Goal: Find specific page/section: Find specific page/section

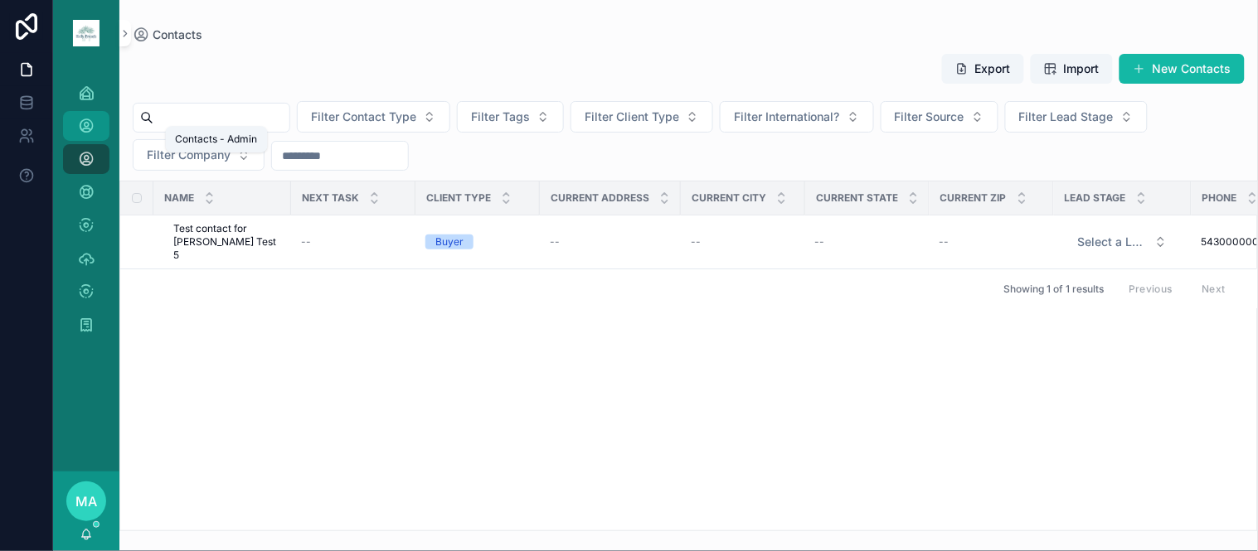
click at [93, 129] on icon "scrollable content" at bounding box center [86, 126] width 17 height 17
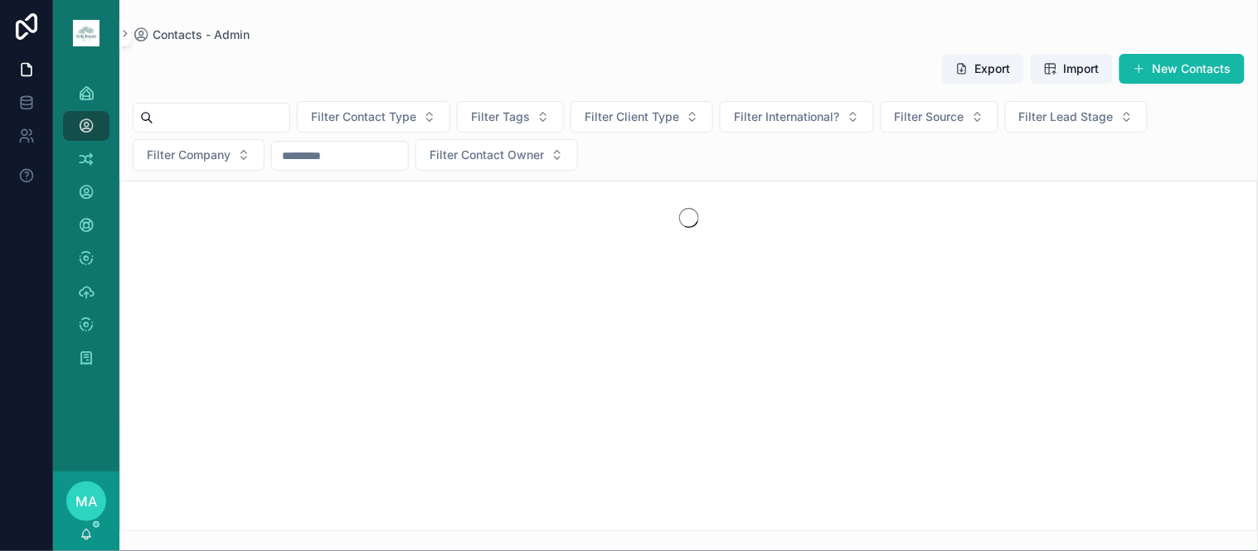
click at [246, 127] on input "scrollable content" at bounding box center [221, 117] width 136 height 23
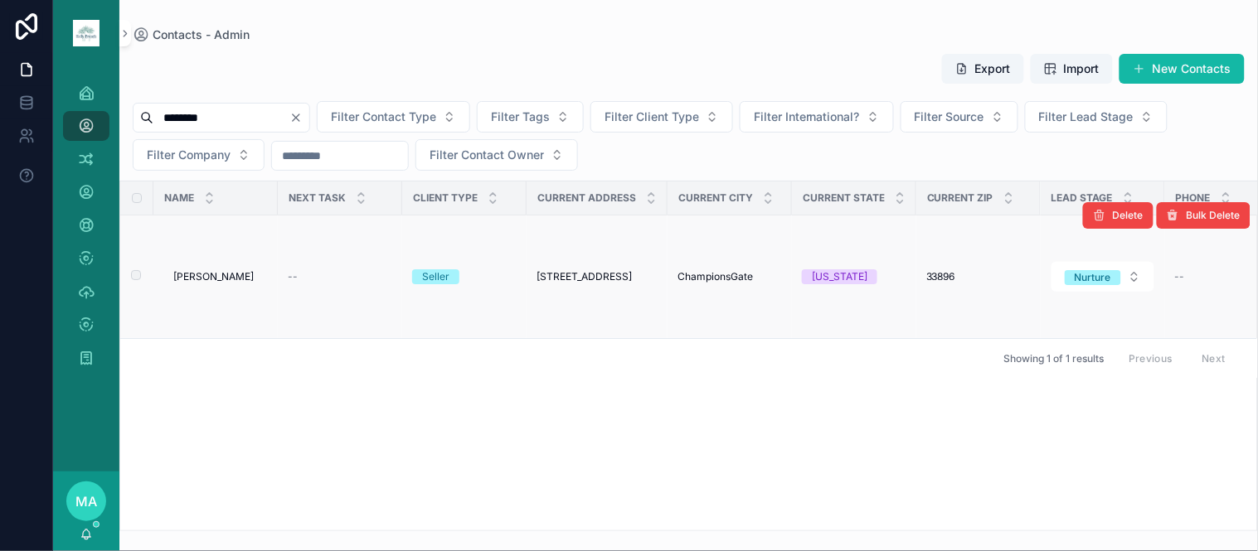
type input "********"
click at [200, 271] on span "[PERSON_NAME]" at bounding box center [213, 276] width 80 height 13
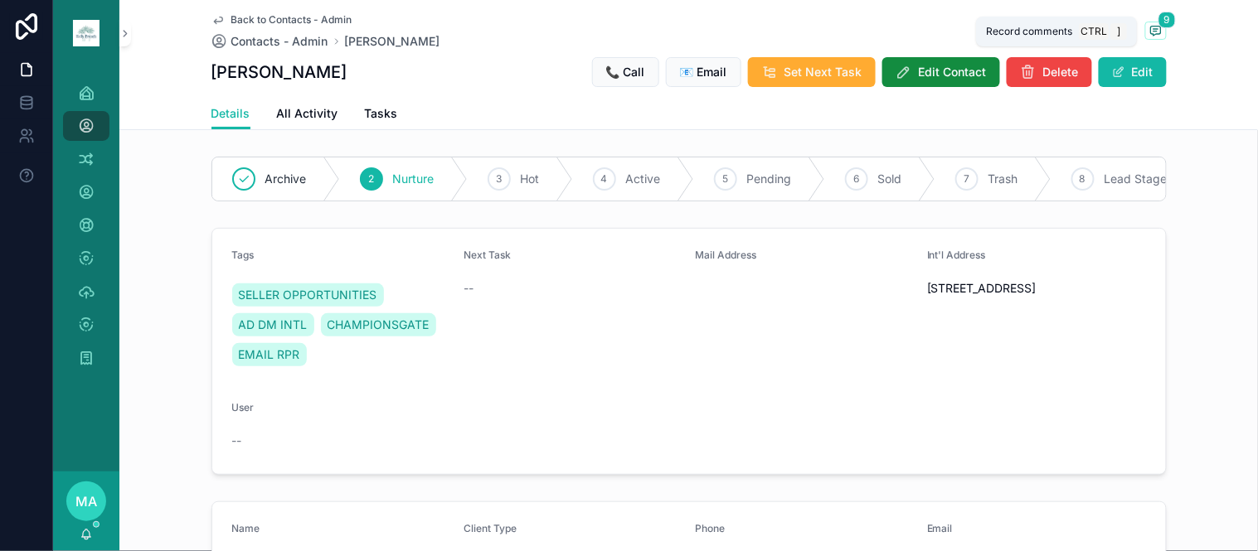
click at [1155, 27] on icon "scrollable content" at bounding box center [1155, 30] width 13 height 13
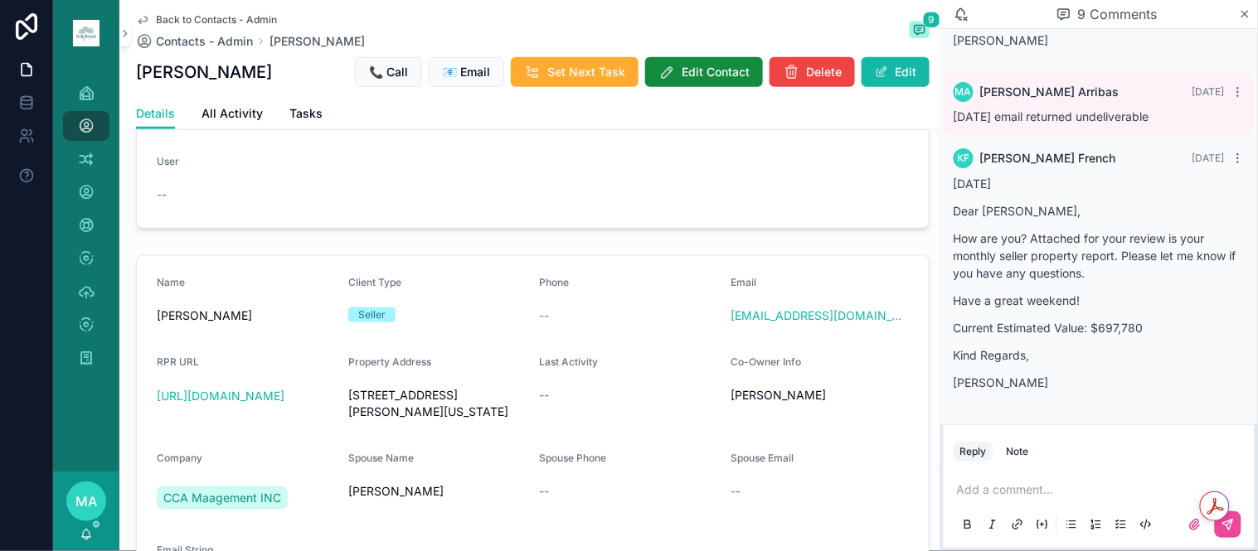
scroll to position [2333, 0]
click at [204, 12] on div "Back to Contacts - Admin Contacts - Admin [PERSON_NAME] 9 [PERSON_NAME] 📞 Call …" at bounding box center [533, 49] width 794 height 98
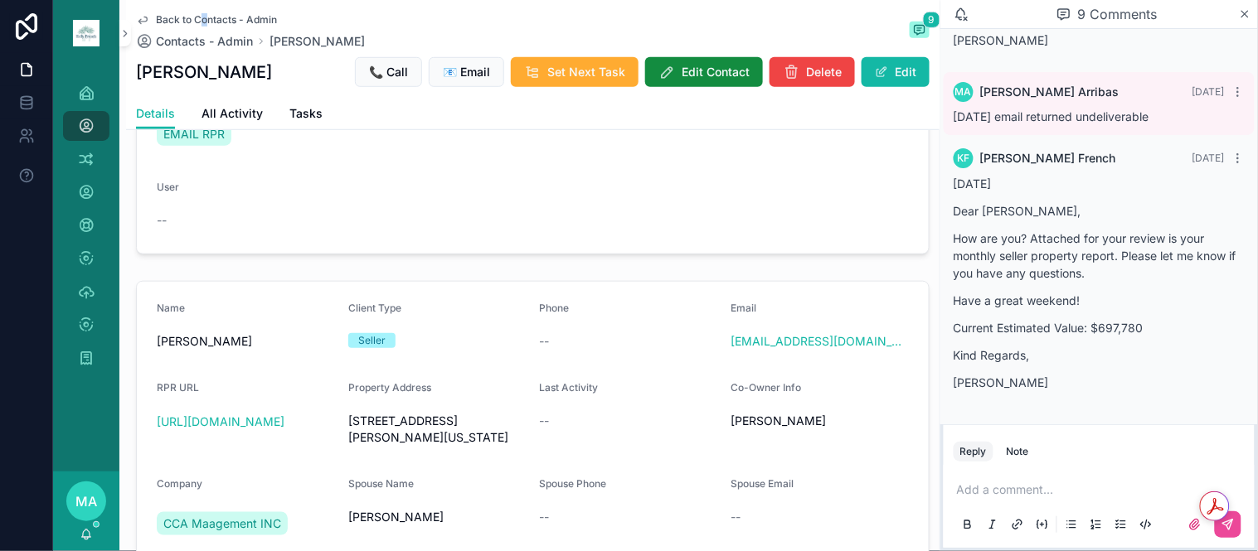
click at [193, 17] on span "Back to Contacts - Admin" at bounding box center [216, 19] width 121 height 13
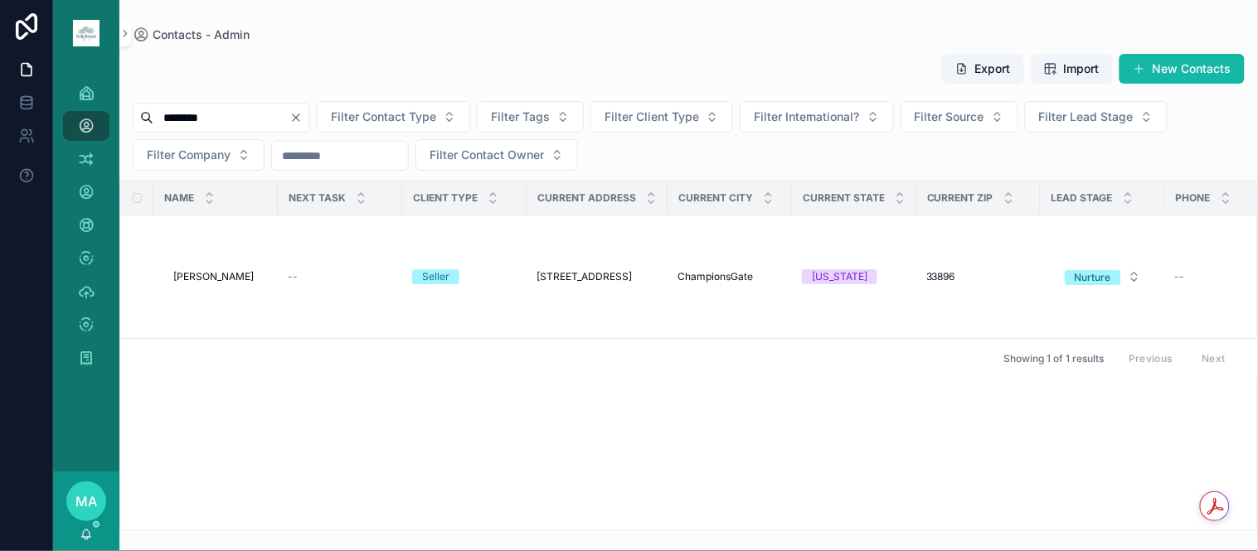
click at [303, 116] on icon "Clear" at bounding box center [295, 117] width 13 height 13
click at [288, 123] on input "scrollable content" at bounding box center [221, 117] width 136 height 23
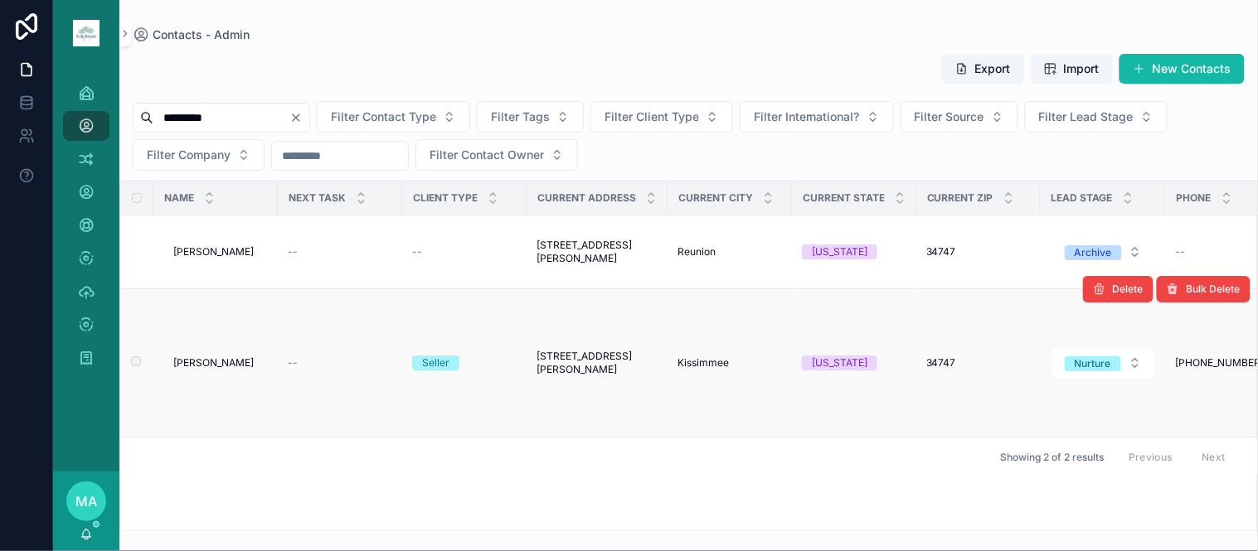
type input "*********"
click at [206, 368] on span "[PERSON_NAME]" at bounding box center [213, 363] width 80 height 13
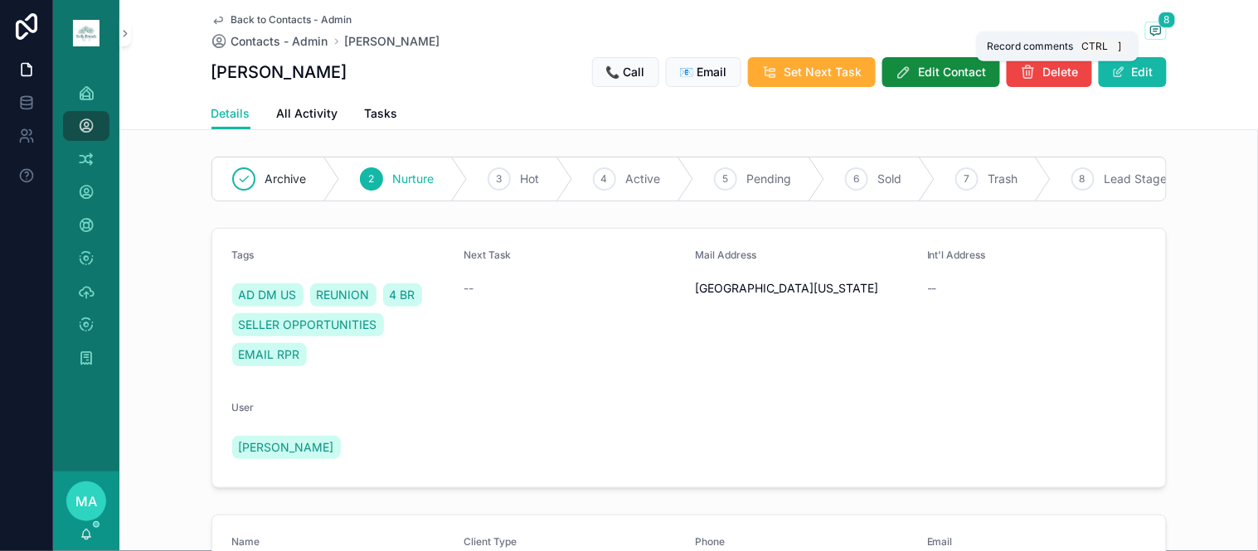
click at [1151, 27] on icon "scrollable content" at bounding box center [1155, 30] width 13 height 13
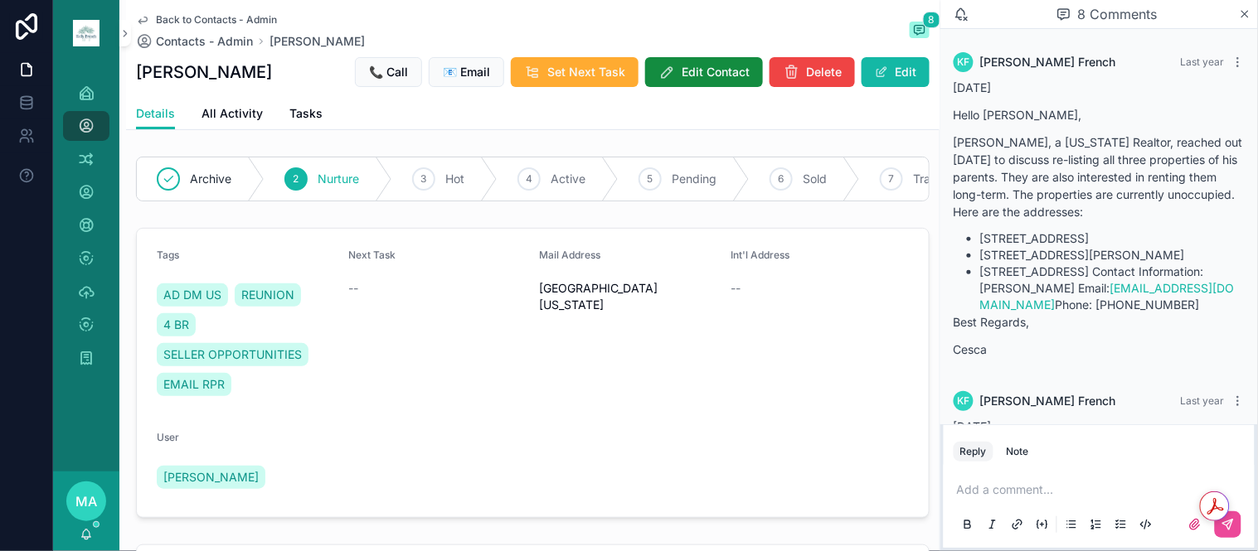
click at [188, 15] on span "Back to Contacts - Admin" at bounding box center [216, 19] width 121 height 13
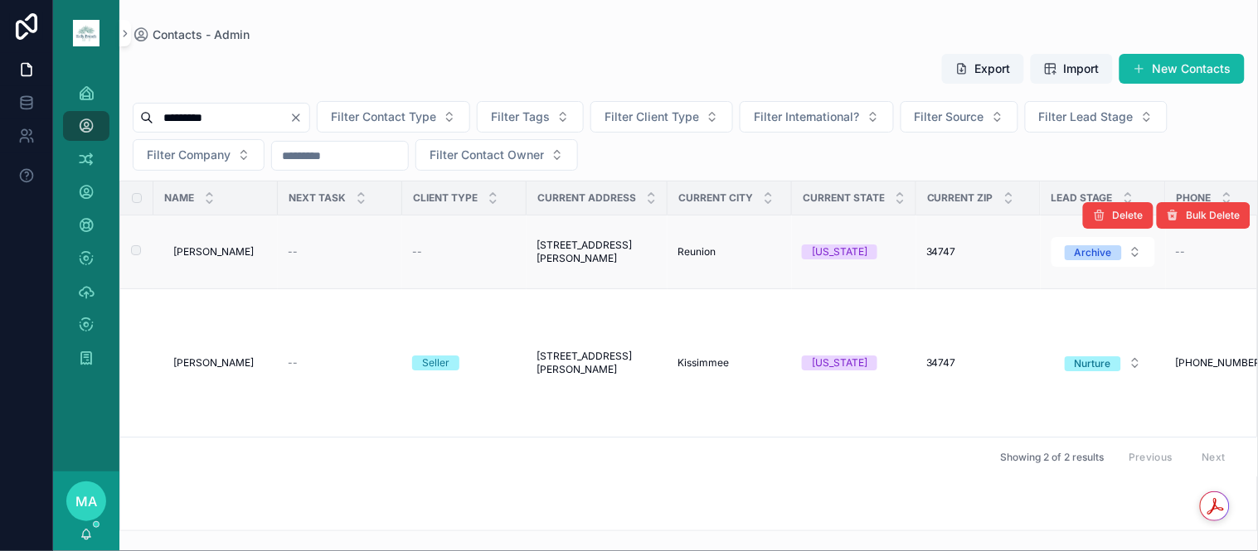
click at [196, 245] on td "[PERSON_NAME] [PERSON_NAME]" at bounding box center [215, 253] width 124 height 74
click at [196, 255] on span "[PERSON_NAME]" at bounding box center [213, 251] width 80 height 13
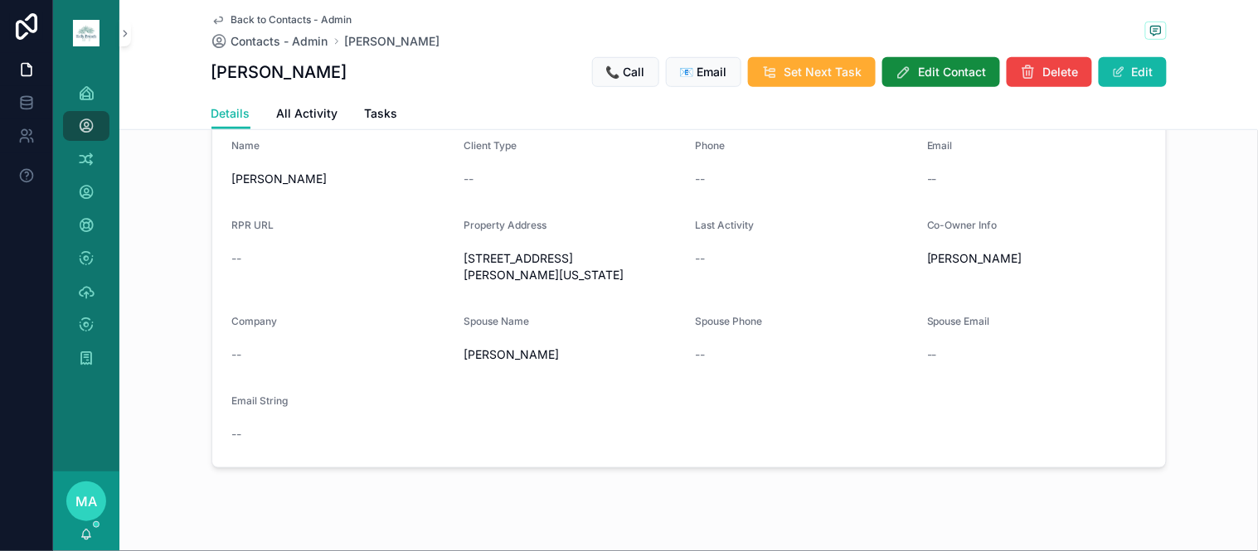
scroll to position [284, 0]
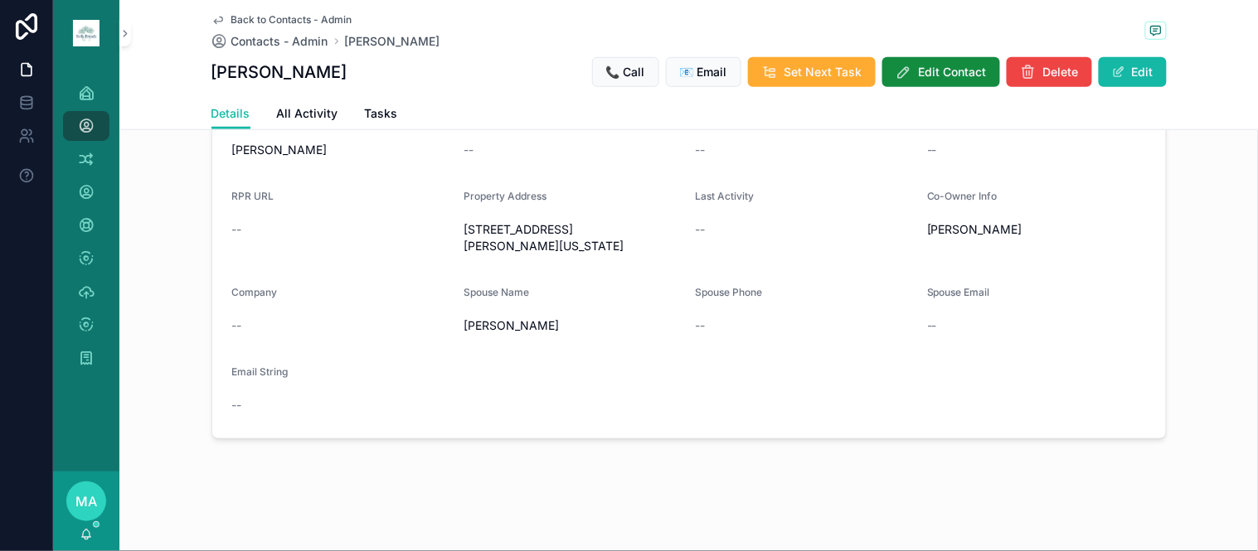
click at [251, 20] on span "Back to Contacts - Admin" at bounding box center [291, 19] width 121 height 13
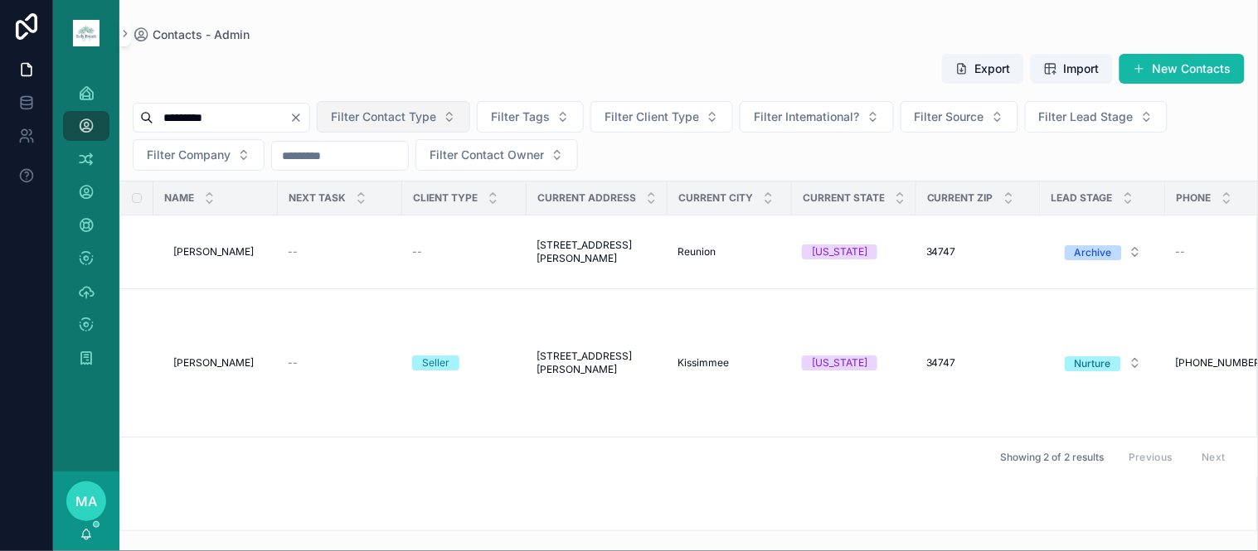
click at [309, 114] on button "Clear" at bounding box center [299, 117] width 20 height 13
click at [289, 120] on input "scrollable content" at bounding box center [221, 117] width 136 height 23
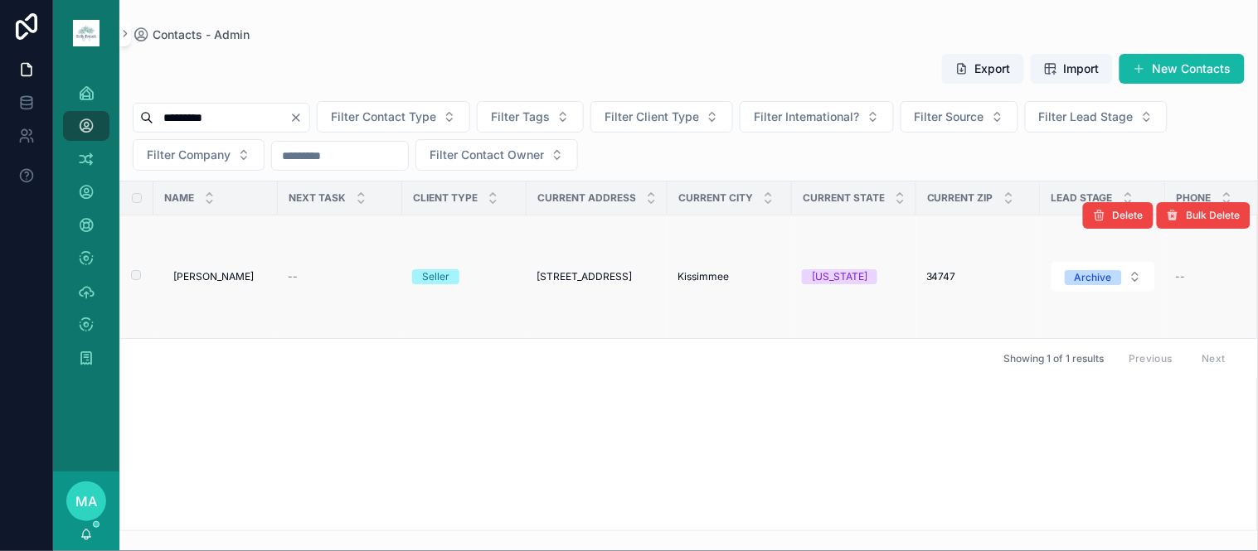
type input "*********"
click at [222, 269] on td "[PERSON_NAME] [PERSON_NAME]" at bounding box center [215, 278] width 124 height 124
click at [224, 271] on span "[PERSON_NAME]" at bounding box center [213, 276] width 80 height 13
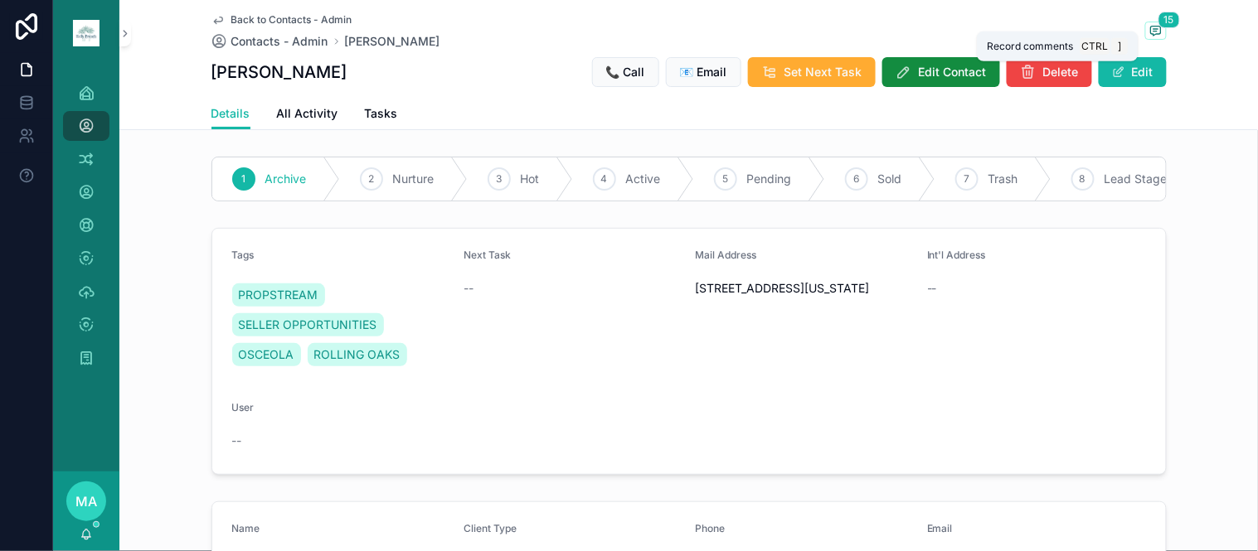
click at [1164, 20] on span "15" at bounding box center [1169, 20] width 22 height 17
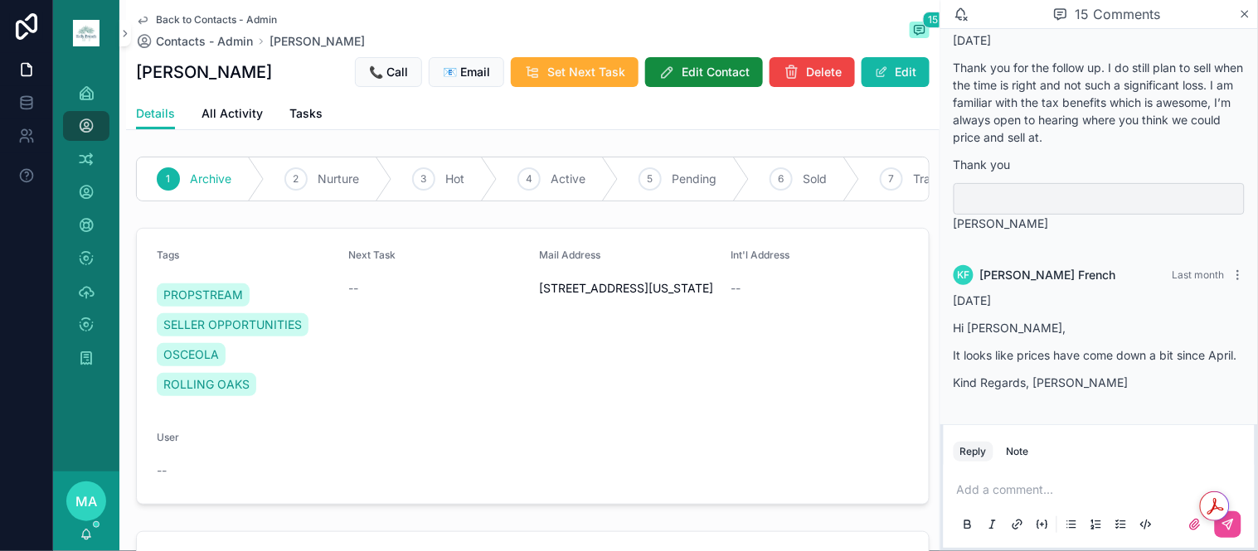
scroll to position [4919, 0]
click at [186, 18] on span "Back to Contacts - Admin" at bounding box center [216, 19] width 121 height 13
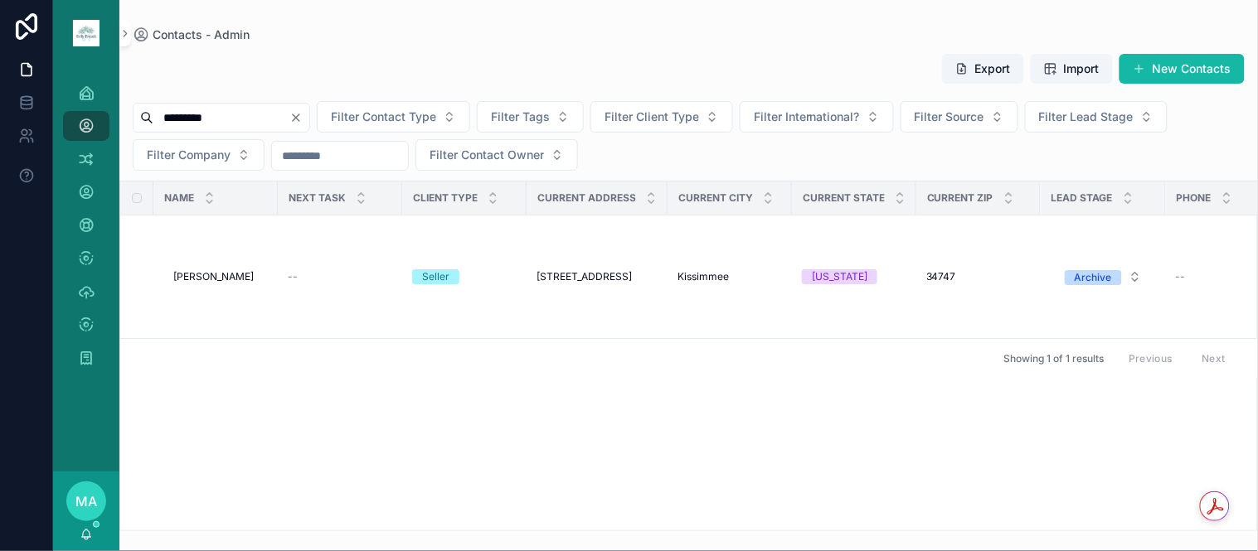
click at [309, 118] on button "Clear" at bounding box center [299, 117] width 20 height 13
click at [289, 119] on input "scrollable content" at bounding box center [221, 117] width 136 height 23
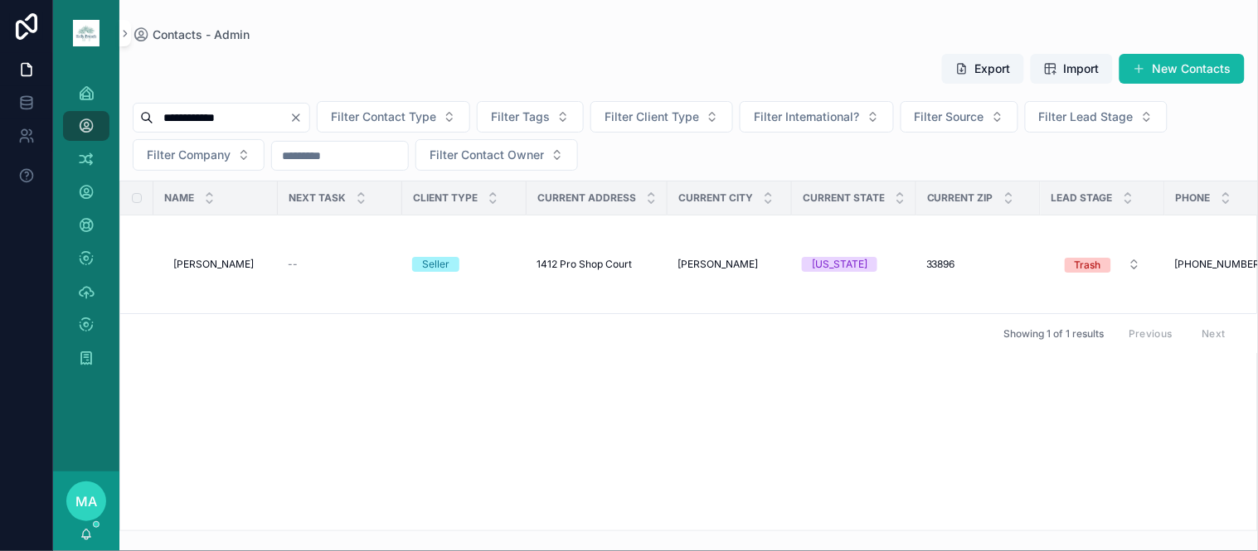
type input "**********"
click at [303, 117] on icon "Clear" at bounding box center [295, 117] width 13 height 13
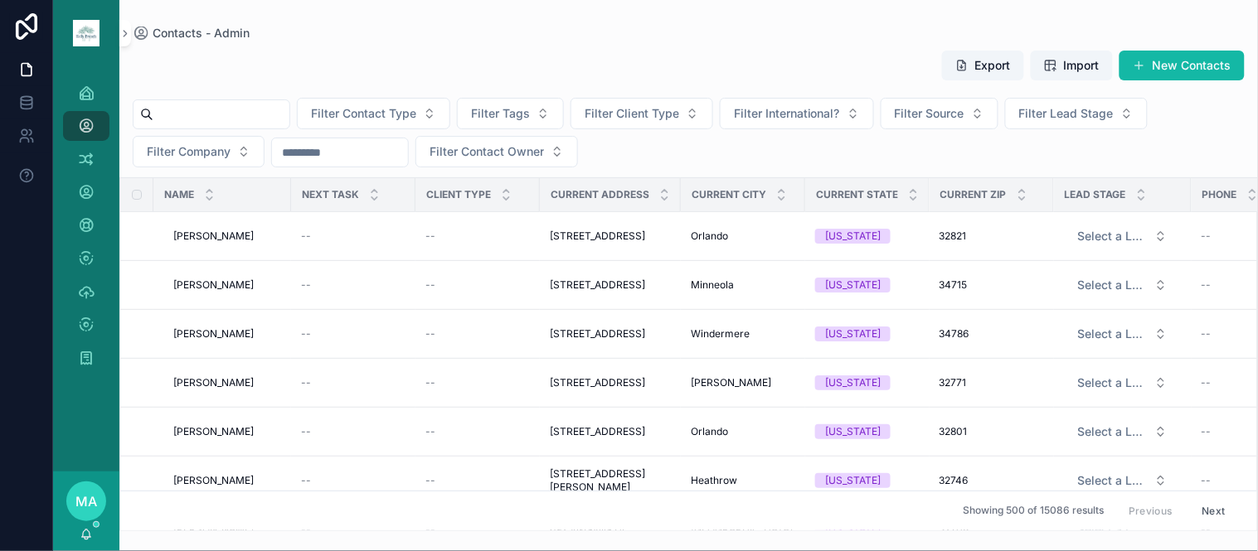
click at [272, 117] on input "scrollable content" at bounding box center [221, 114] width 136 height 23
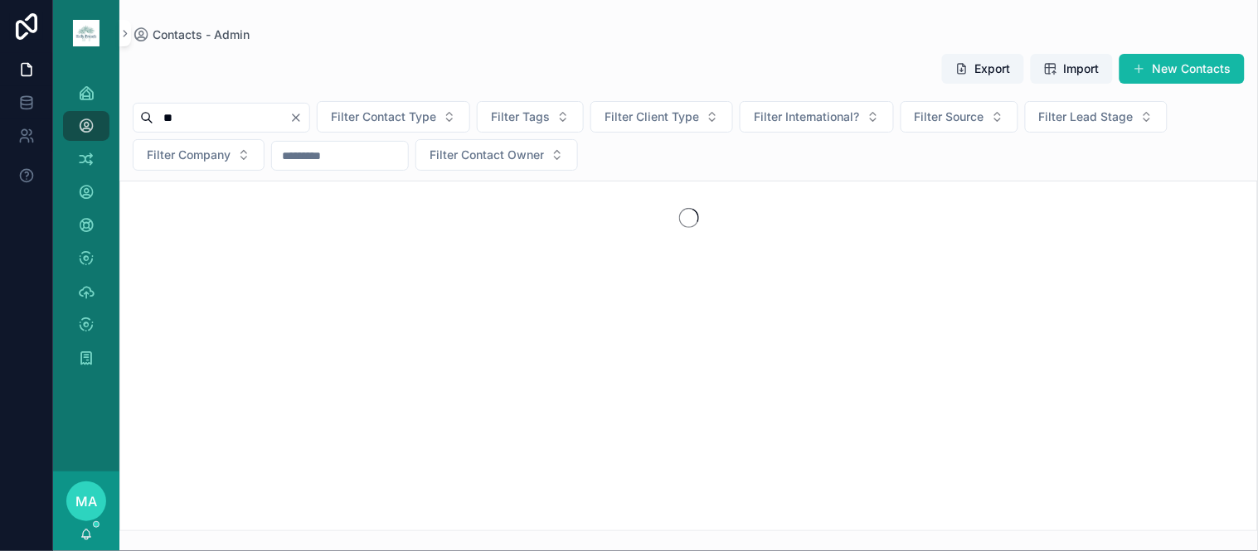
type input "*"
type input "**********"
drag, startPoint x: 333, startPoint y: 118, endPoint x: 303, endPoint y: 128, distance: 31.5
click at [303, 118] on icon "Clear" at bounding box center [295, 117] width 13 height 13
click at [289, 113] on input "scrollable content" at bounding box center [221, 117] width 136 height 23
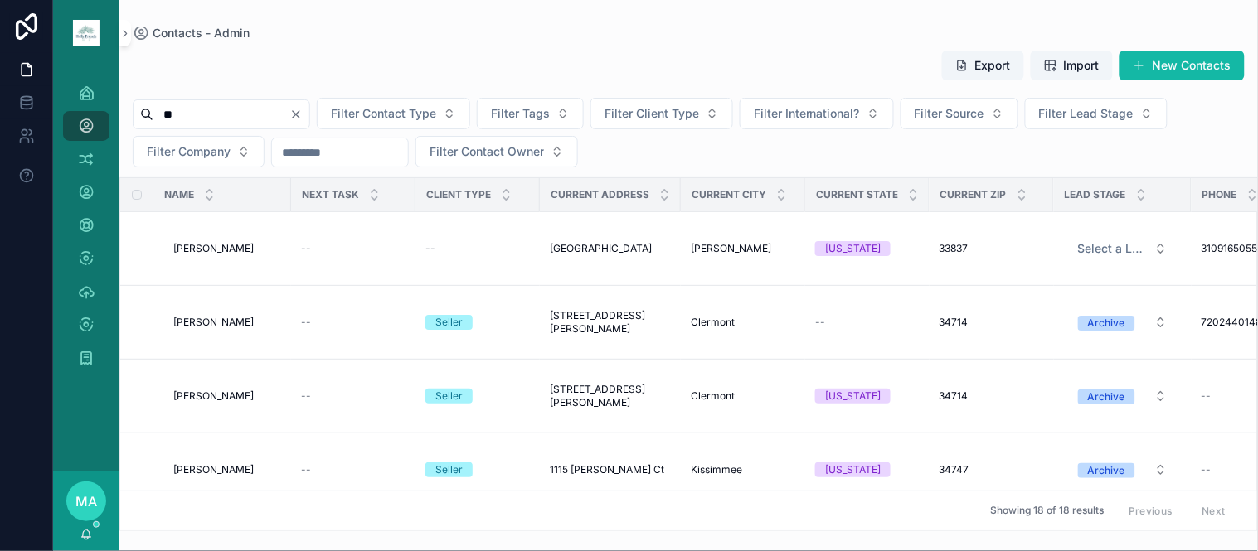
type input "*"
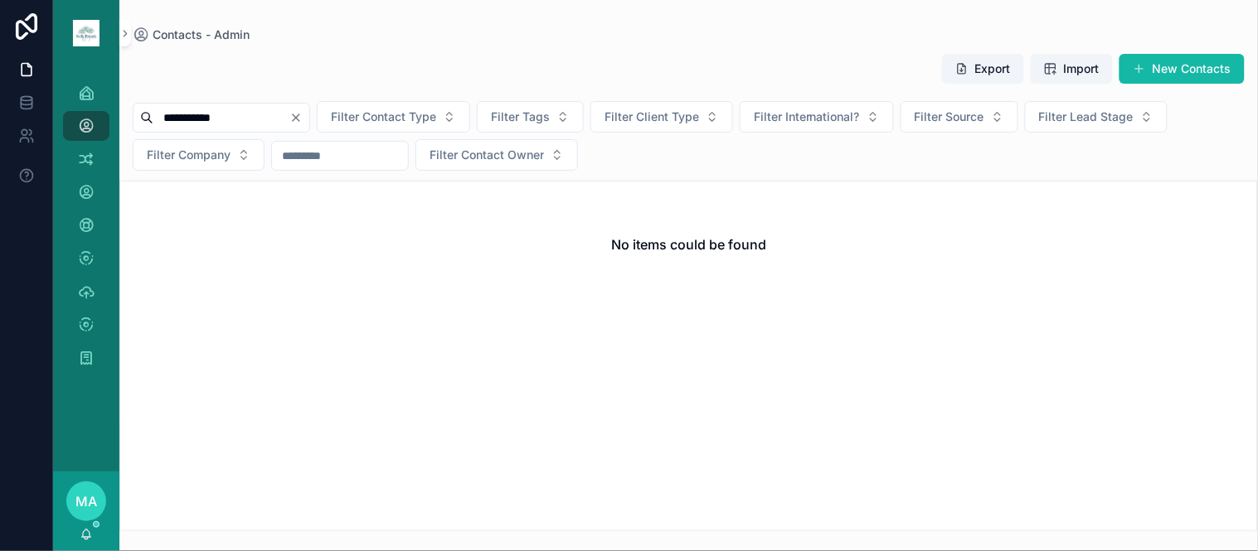
type input "**********"
click at [303, 114] on icon "Clear" at bounding box center [295, 117] width 13 height 13
